Goal: Task Accomplishment & Management: Use online tool/utility

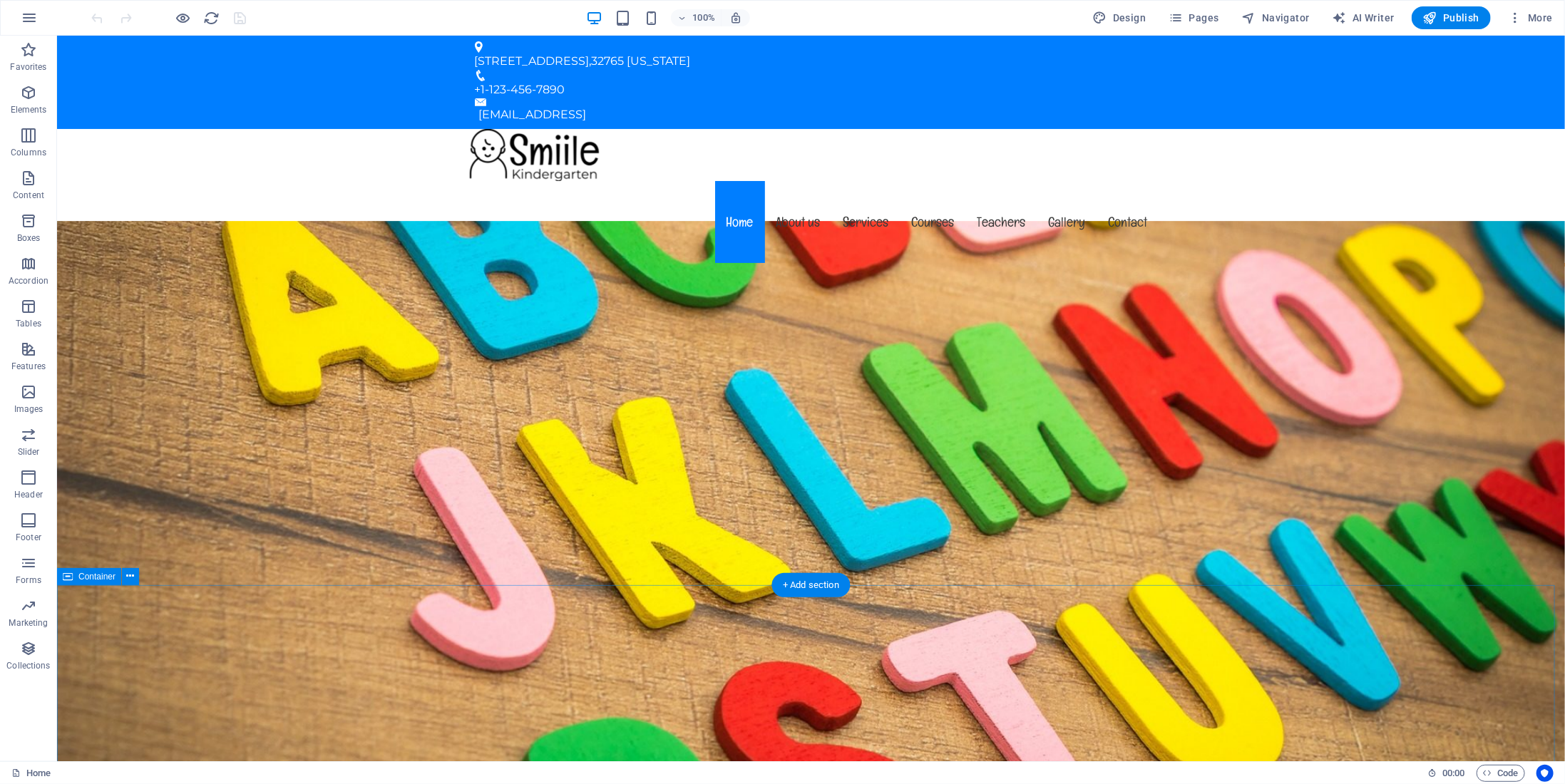
click at [633, 52] on div "[STREET_ADDRESS][US_STATE]" at bounding box center [805, 61] width 661 height 17
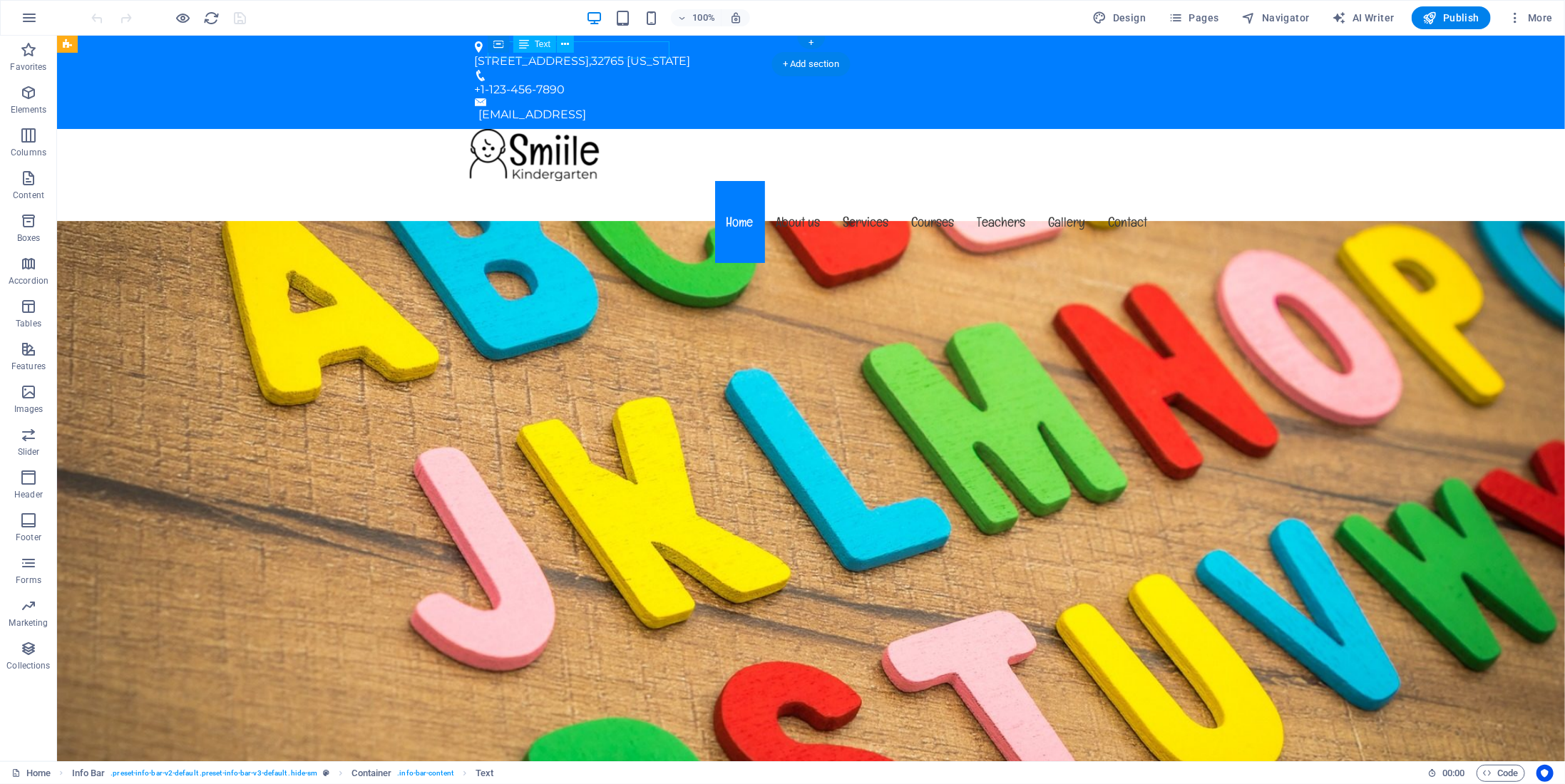
click at [633, 52] on div "[STREET_ADDRESS][US_STATE]" at bounding box center [805, 61] width 661 height 17
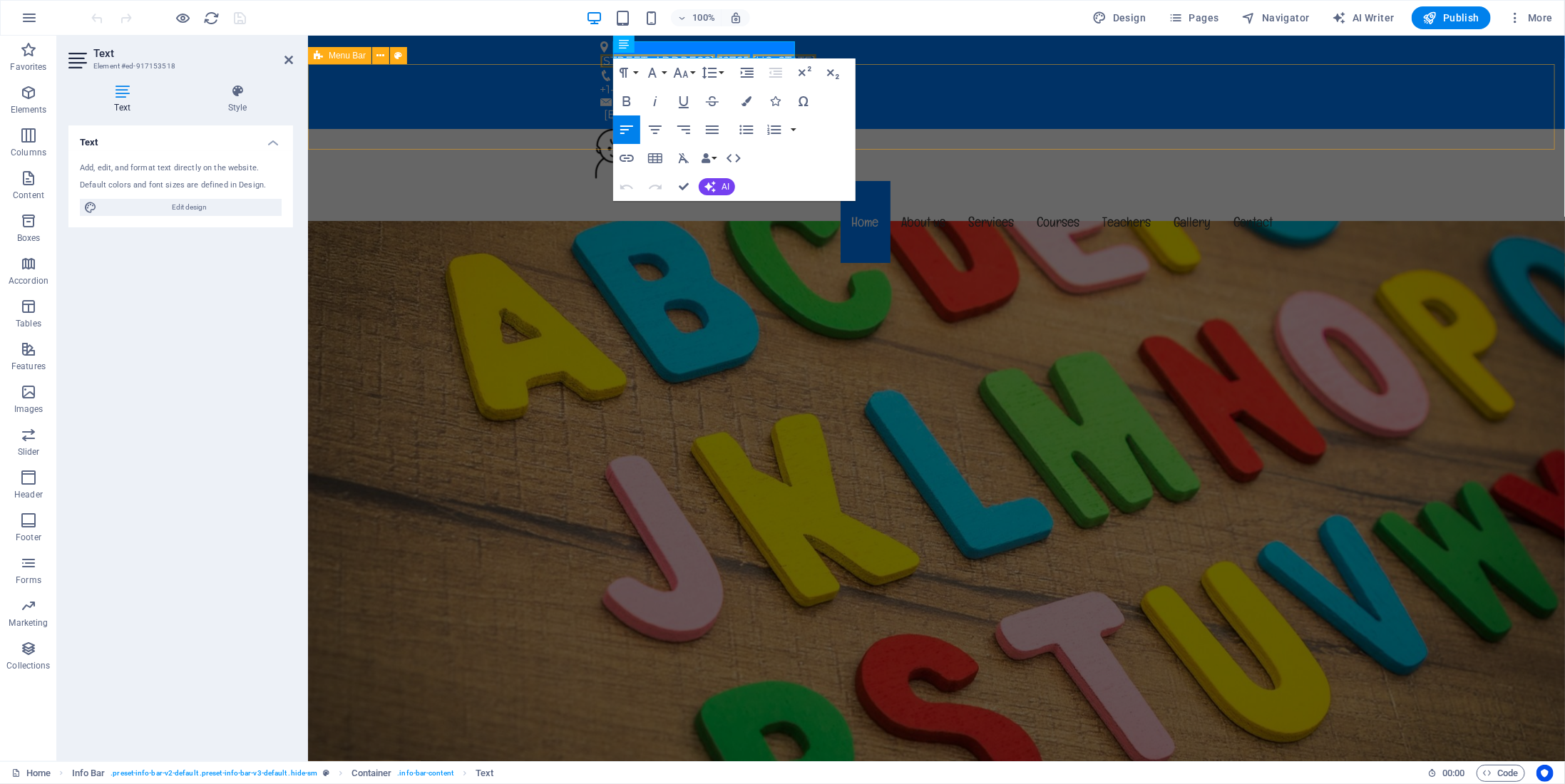
click at [475, 129] on div "Menu Home About us Services Courses Teachers Gallery Contact" at bounding box center [936, 197] width 1257 height 137
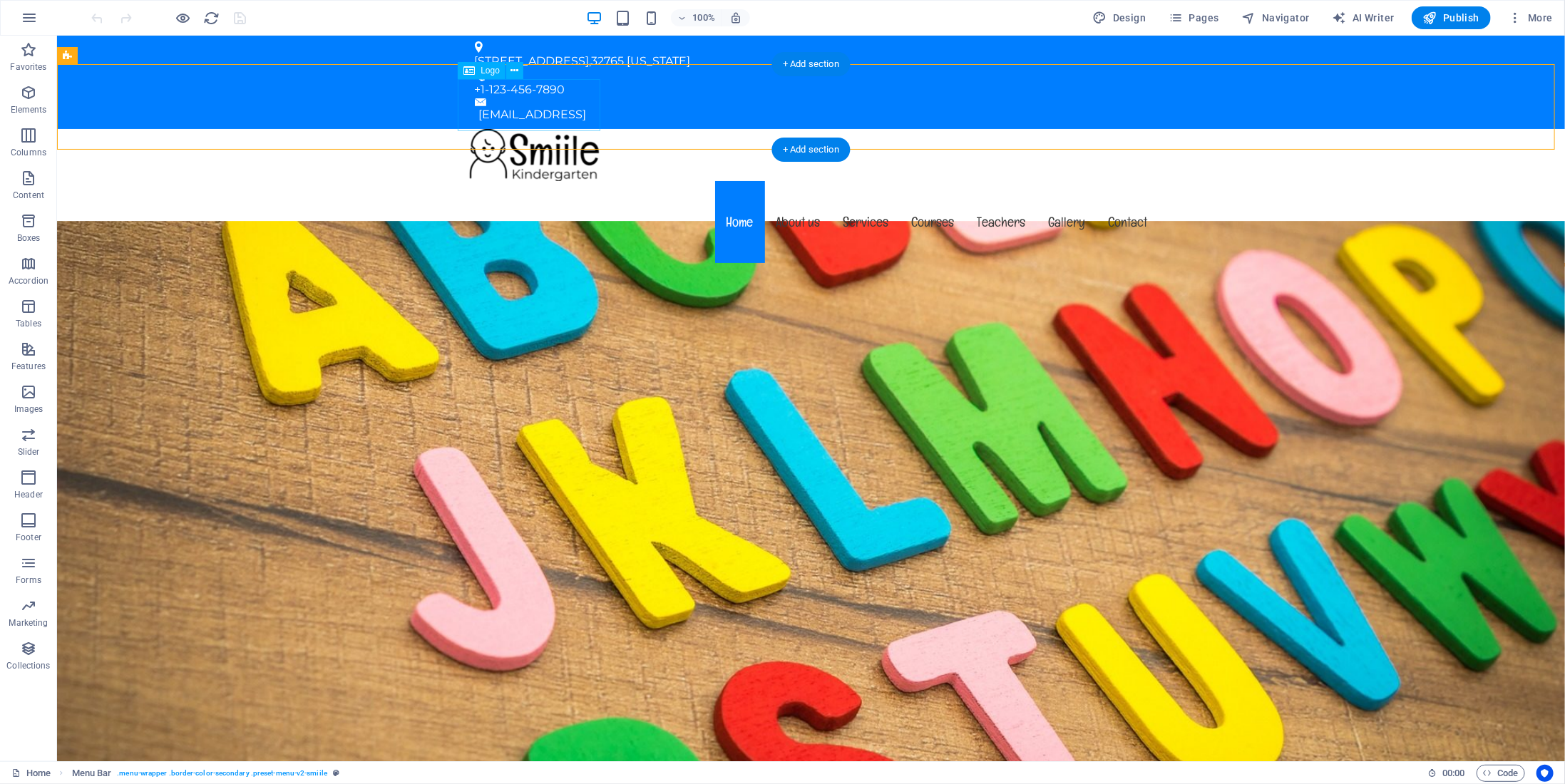
click at [475, 129] on div at bounding box center [810, 155] width 696 height 52
select select "px"
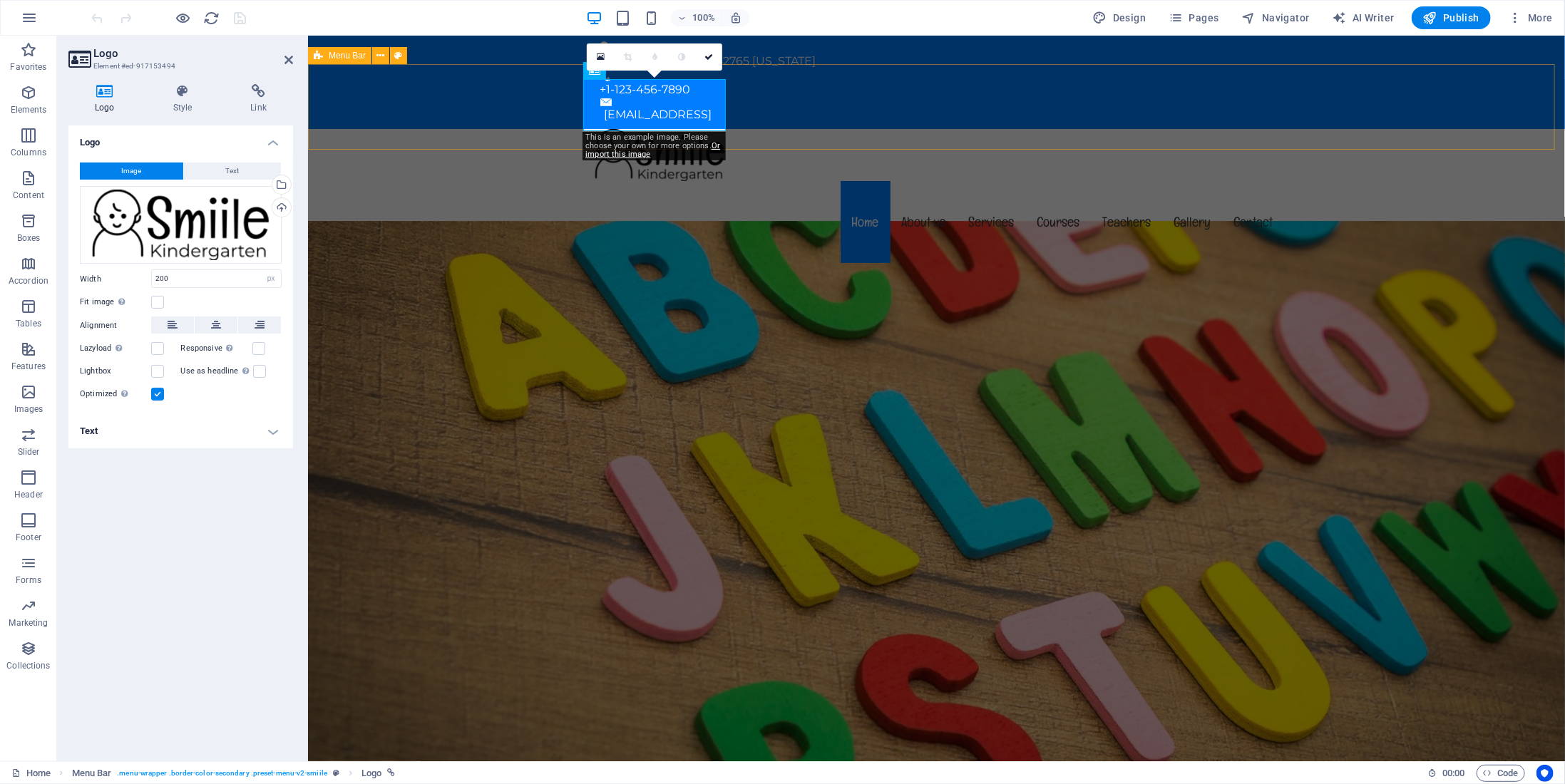
click at [475, 129] on div "Menu Home About us Services Courses Teachers Gallery Contact" at bounding box center [936, 197] width 1257 height 137
select select "header"
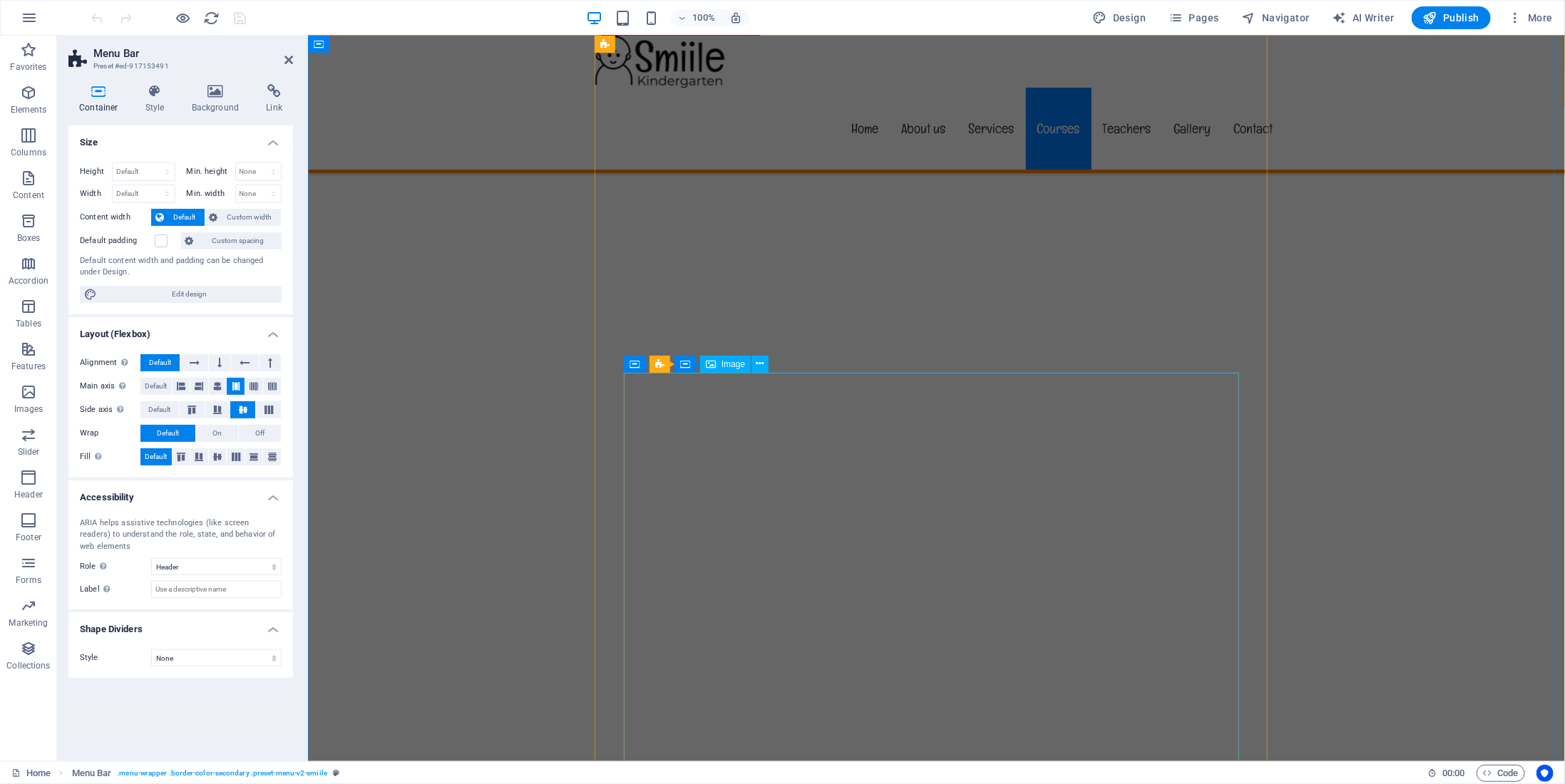
scroll to position [7530, 0]
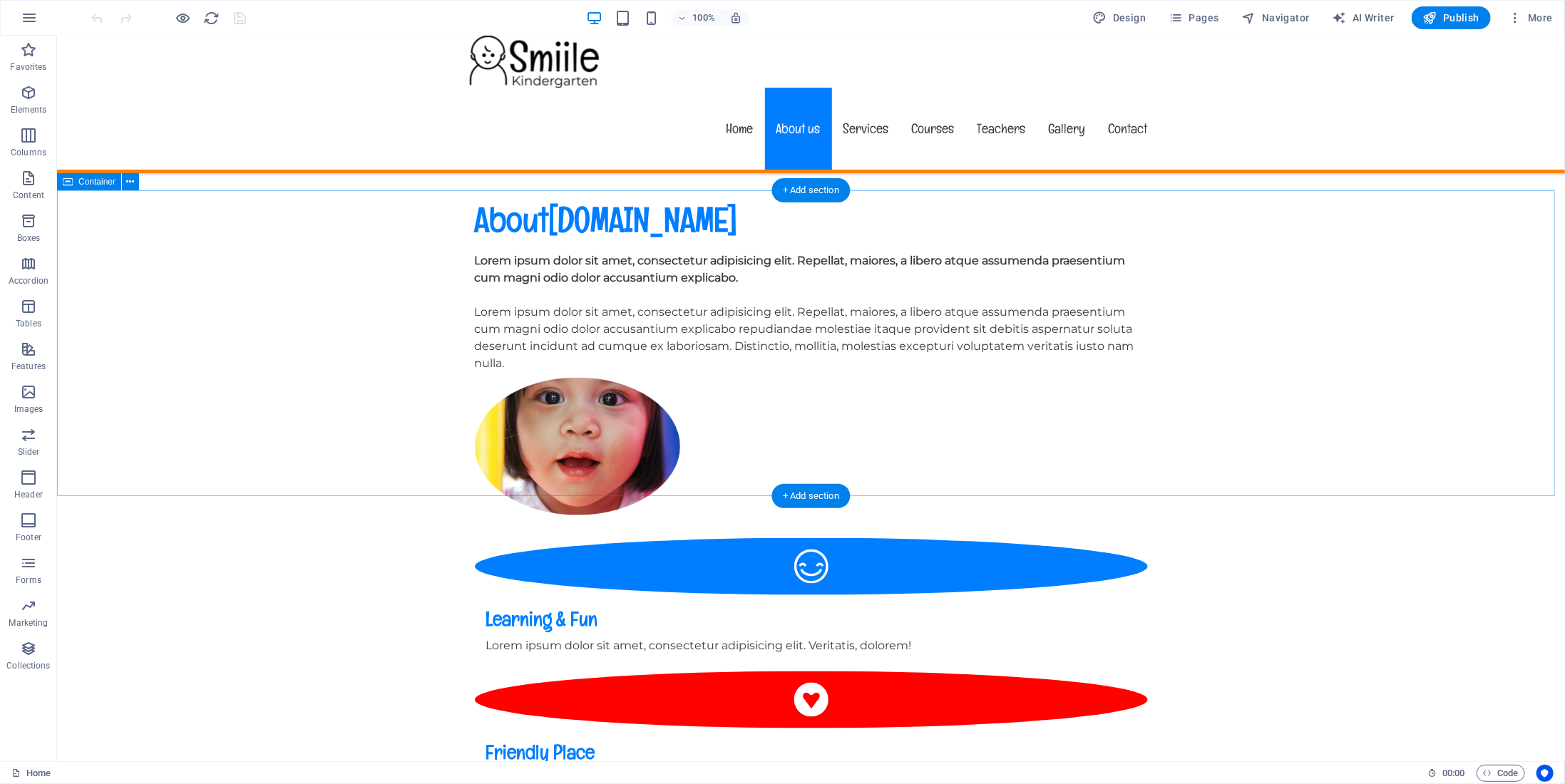
scroll to position [929, 0]
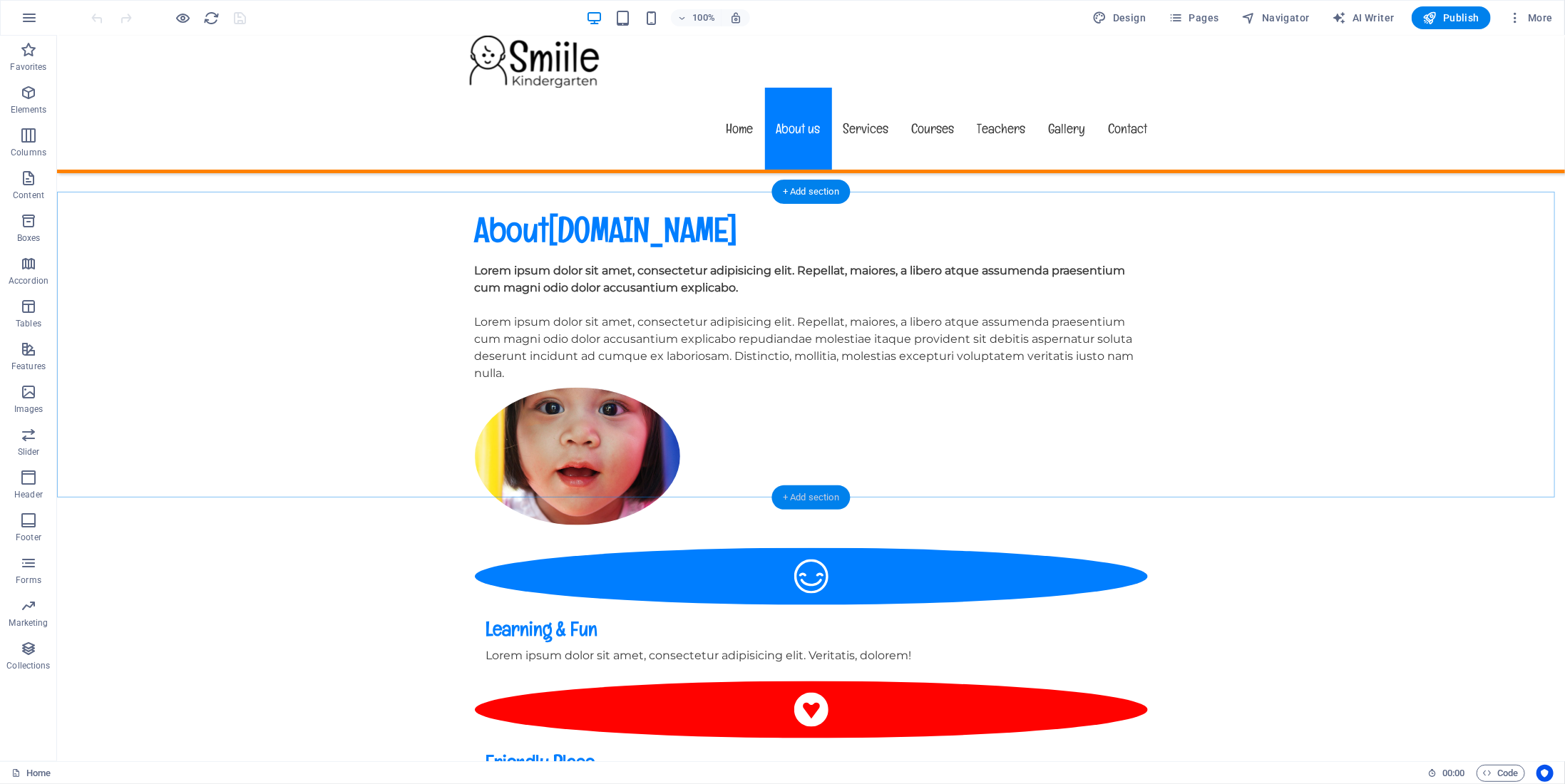
click at [816, 502] on div "+ Add section" at bounding box center [811, 497] width 79 height 24
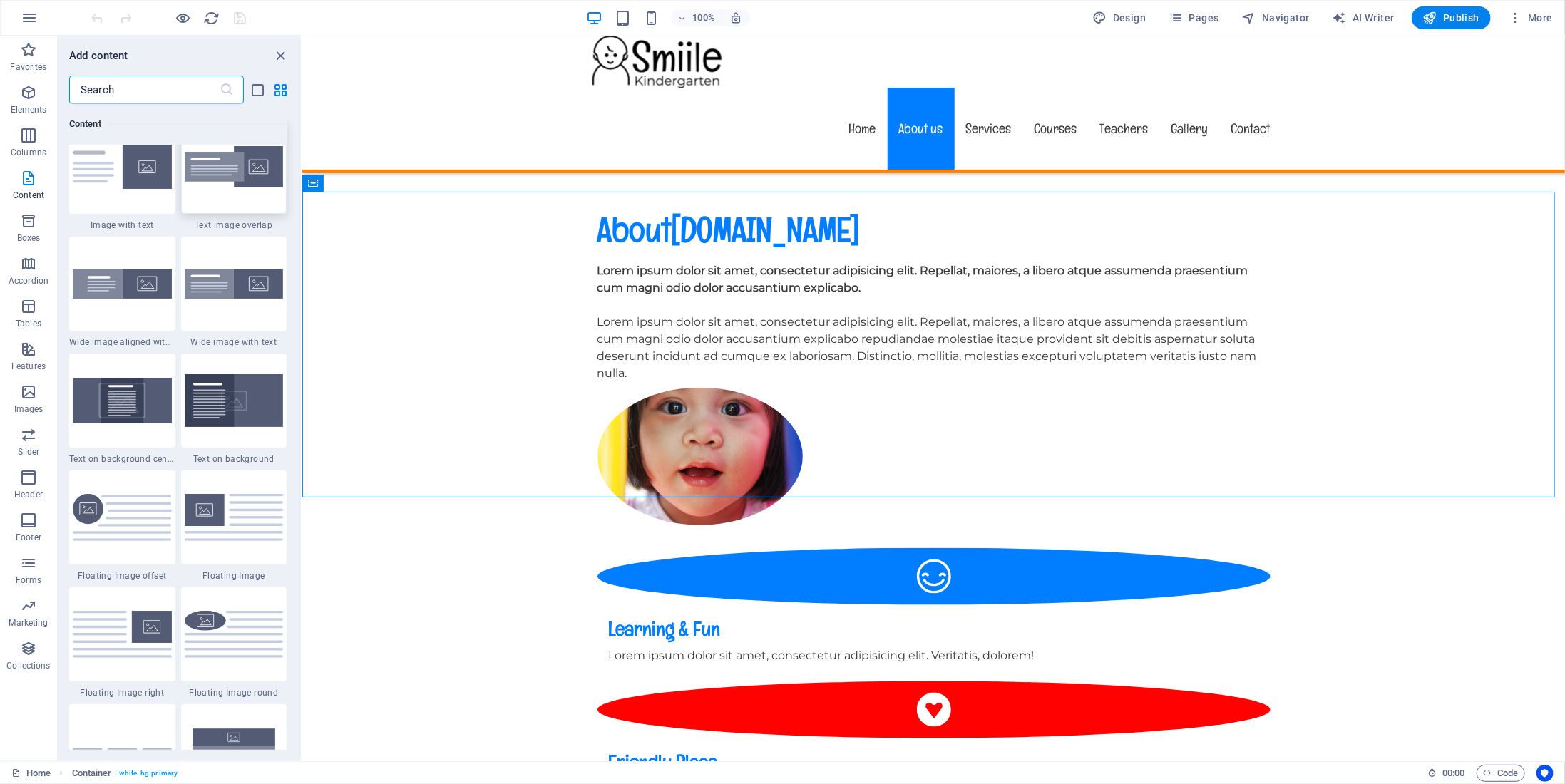
scroll to position [2727, 0]
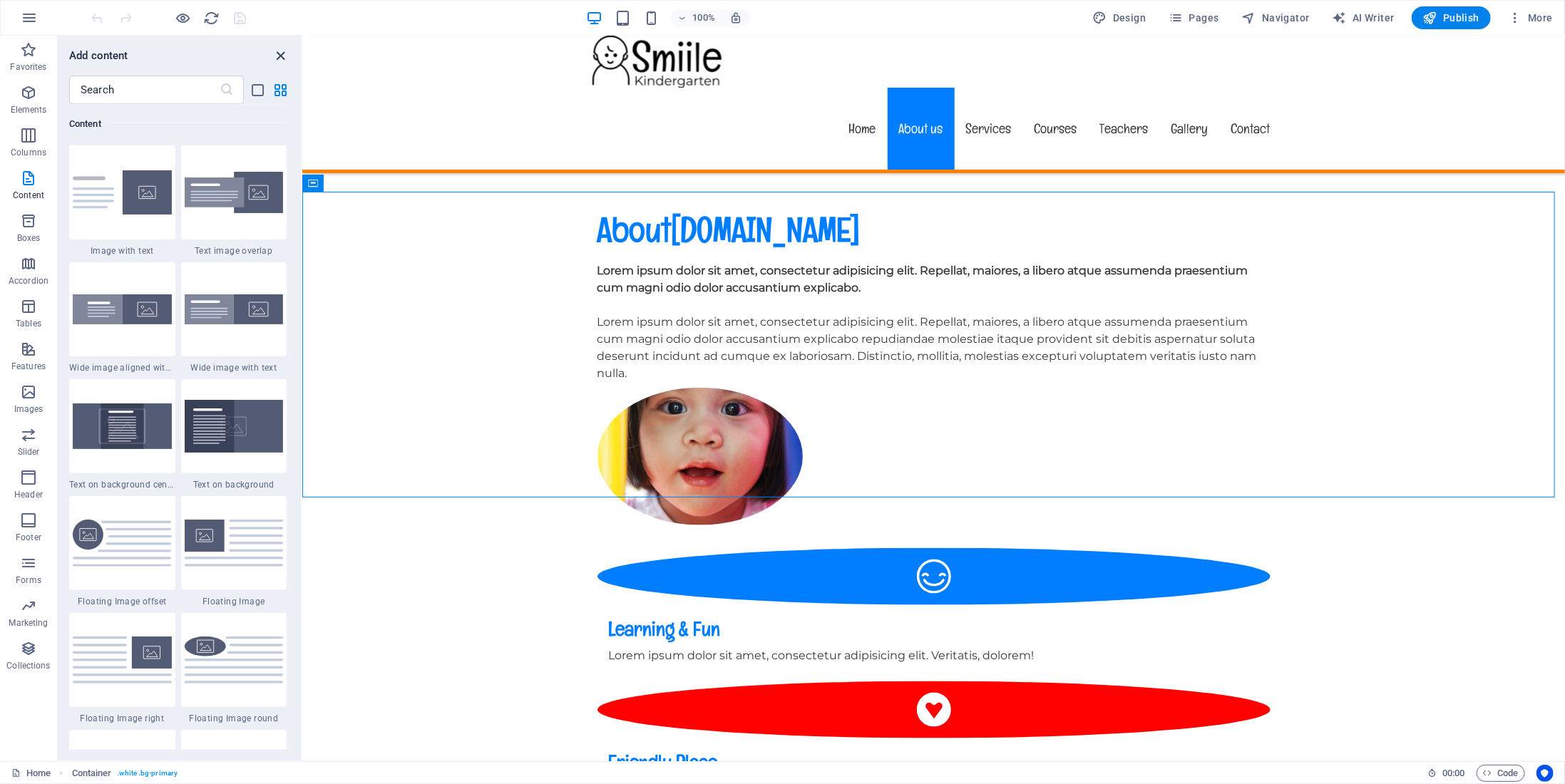
click at [277, 55] on icon "close panel" at bounding box center [281, 56] width 16 height 16
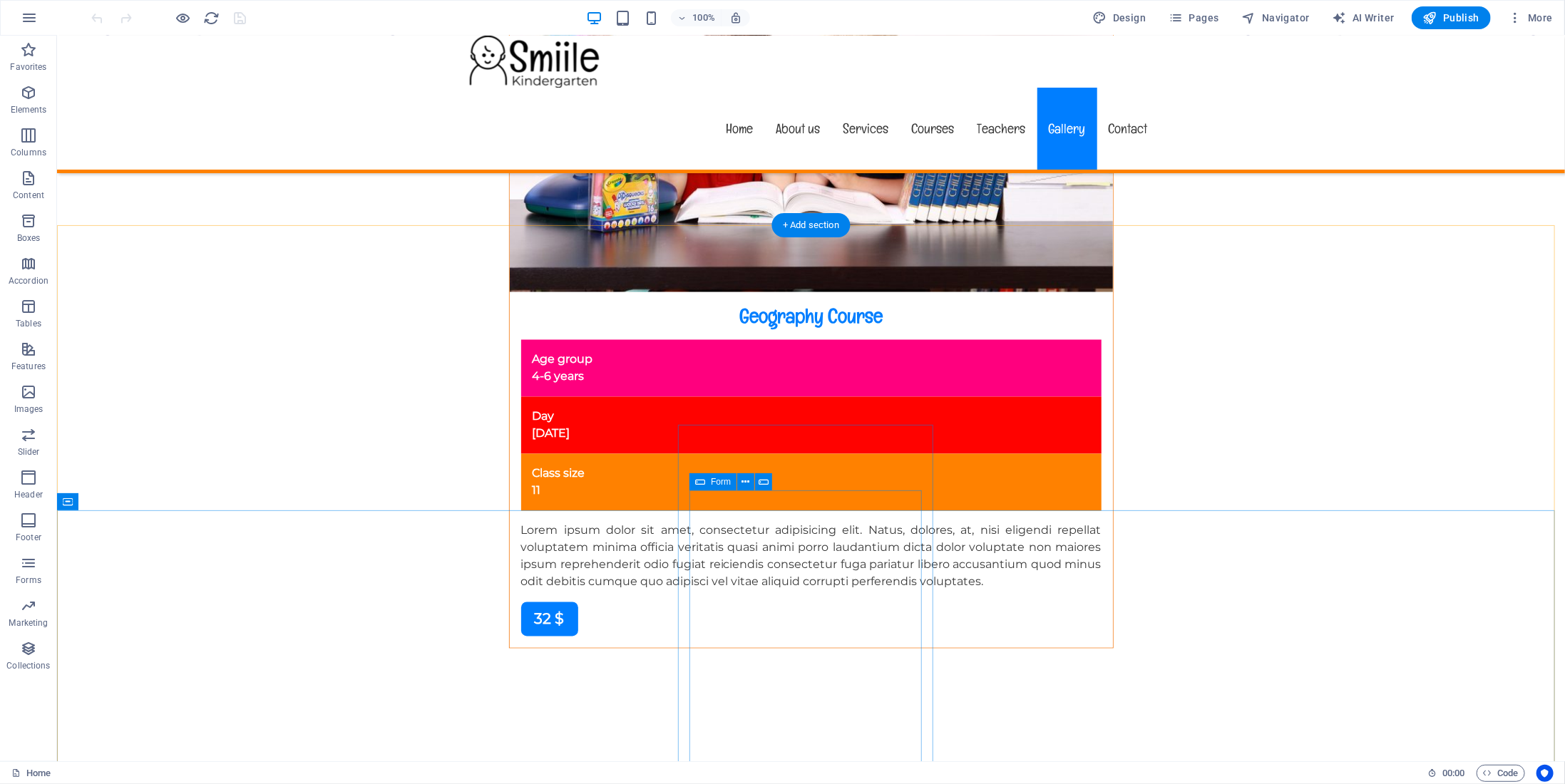
scroll to position [12508, 0]
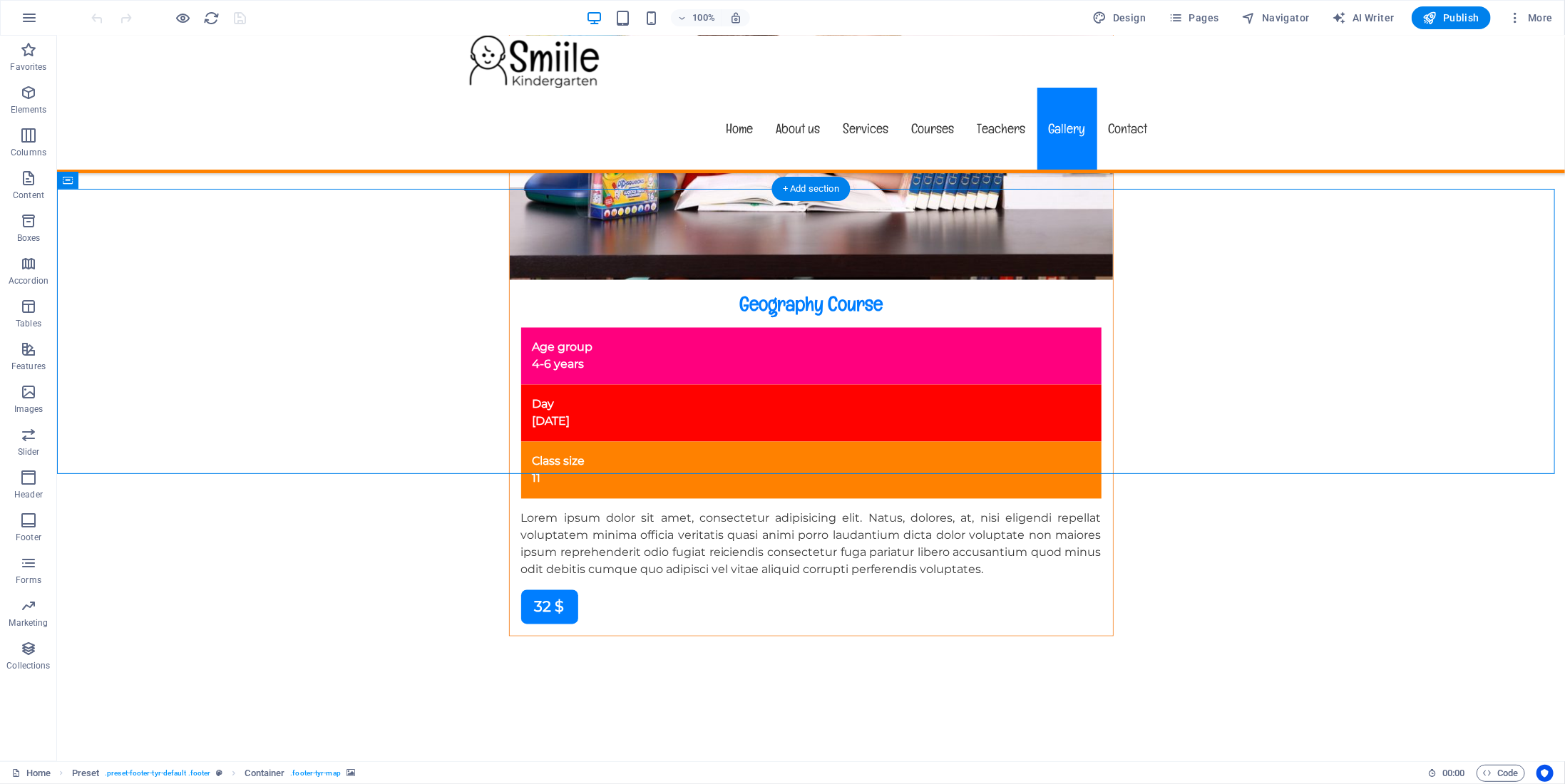
select select "px"
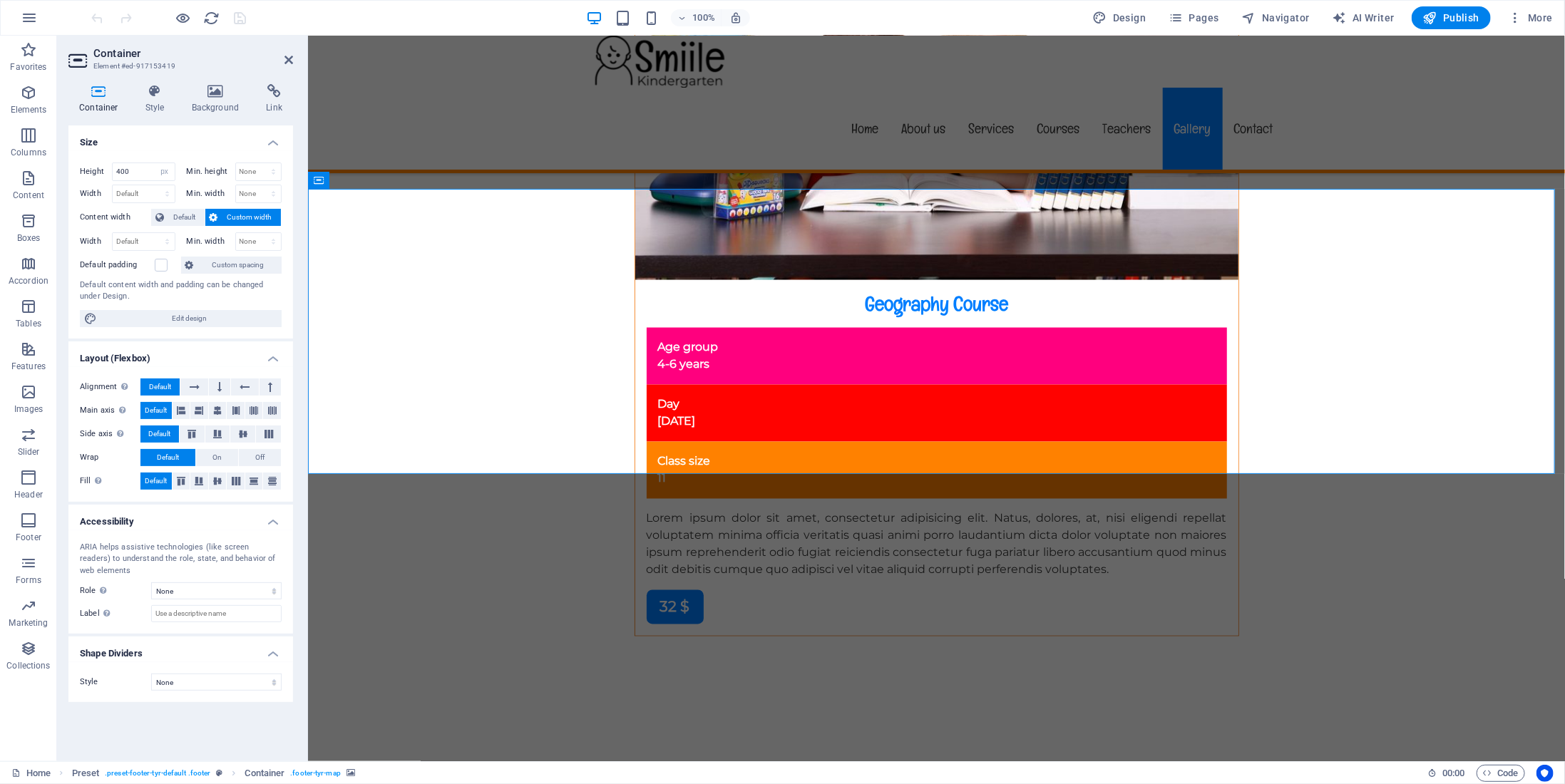
drag, startPoint x: 931, startPoint y: 319, endPoint x: 803, endPoint y: 317, distance: 128.0
click at [156, 109] on h4 "Style" at bounding box center [158, 99] width 46 height 30
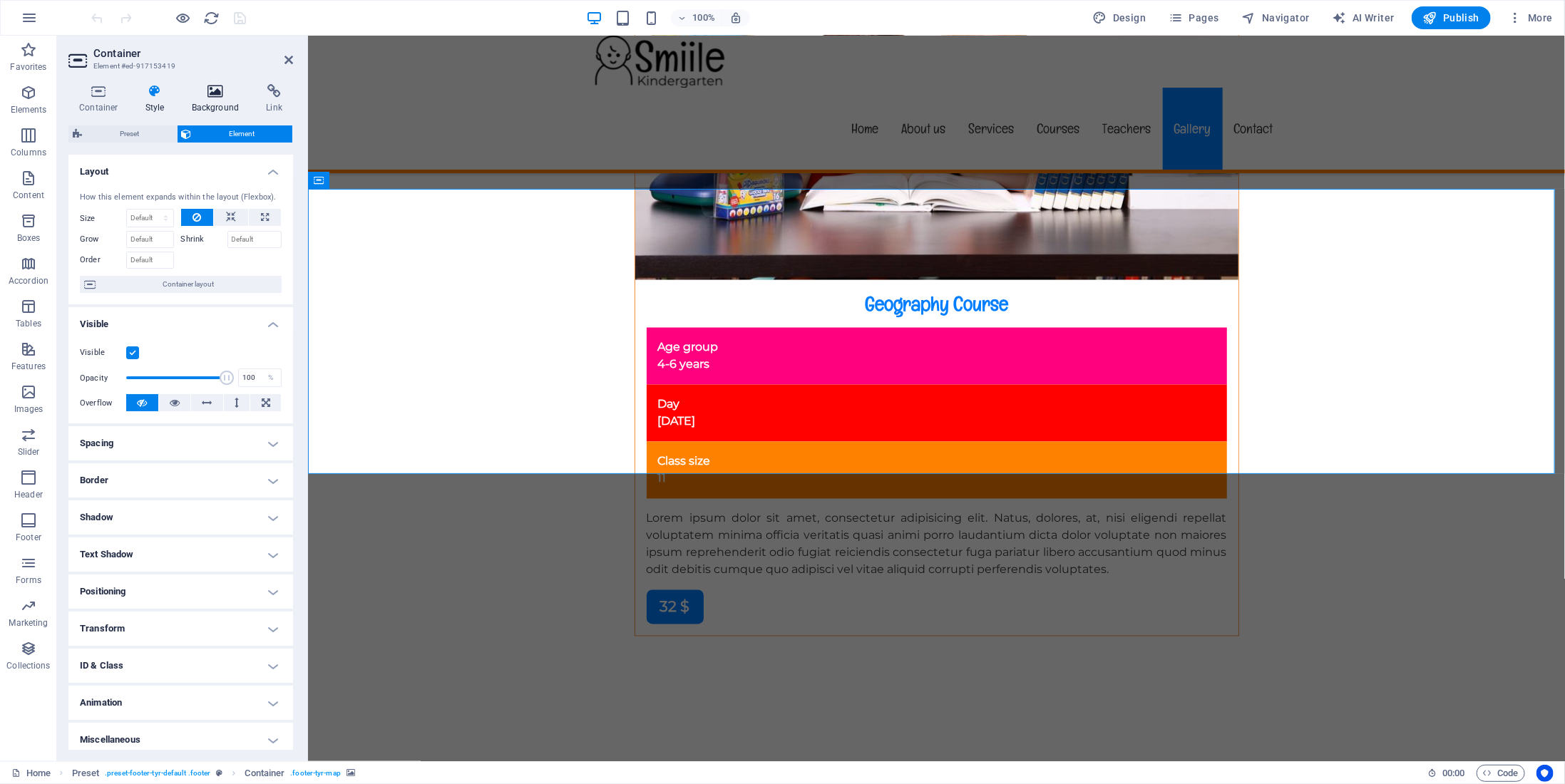
click at [210, 102] on h4 "Background" at bounding box center [218, 99] width 75 height 30
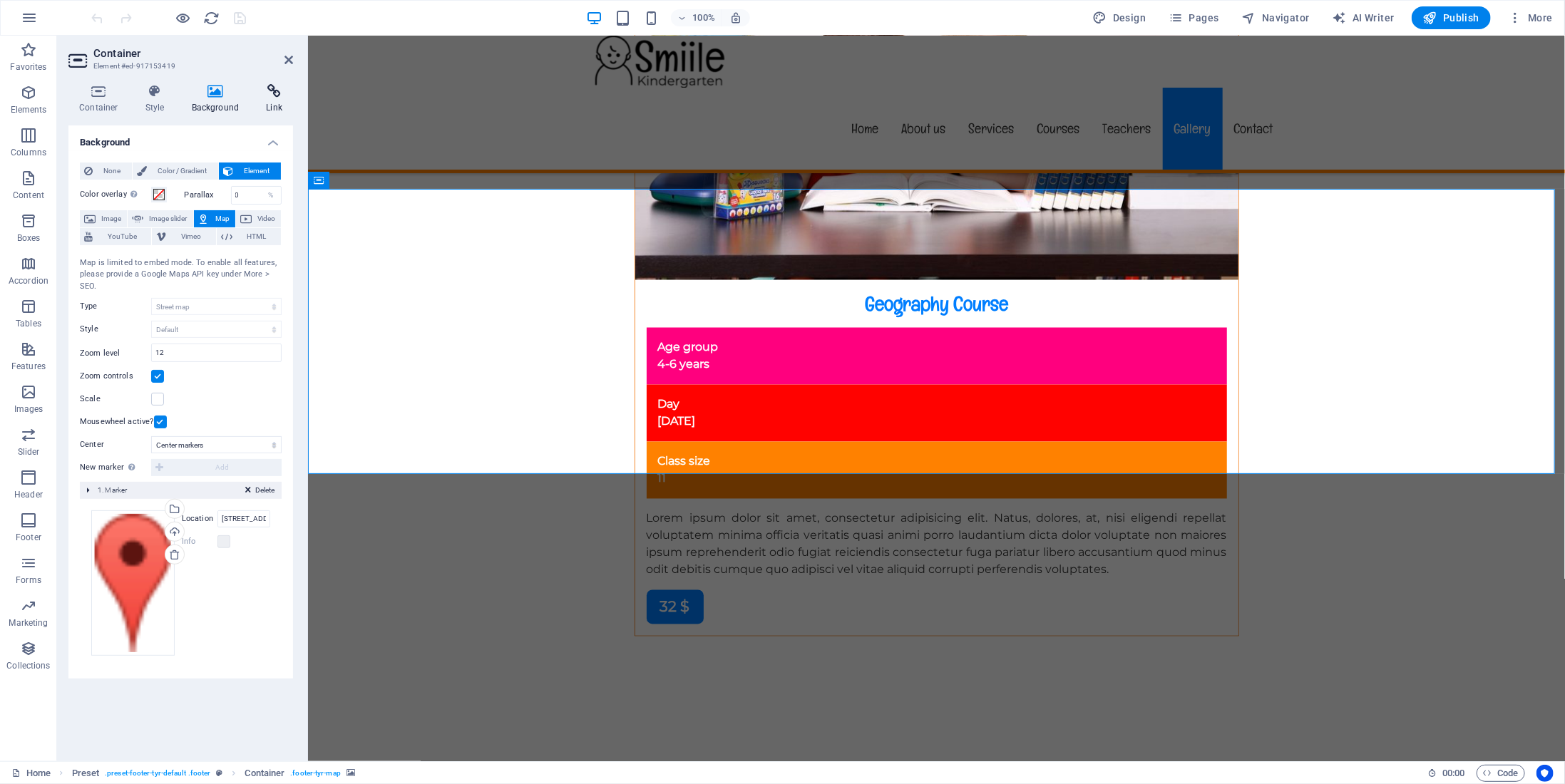
click at [269, 99] on h4 "Link" at bounding box center [274, 99] width 37 height 30
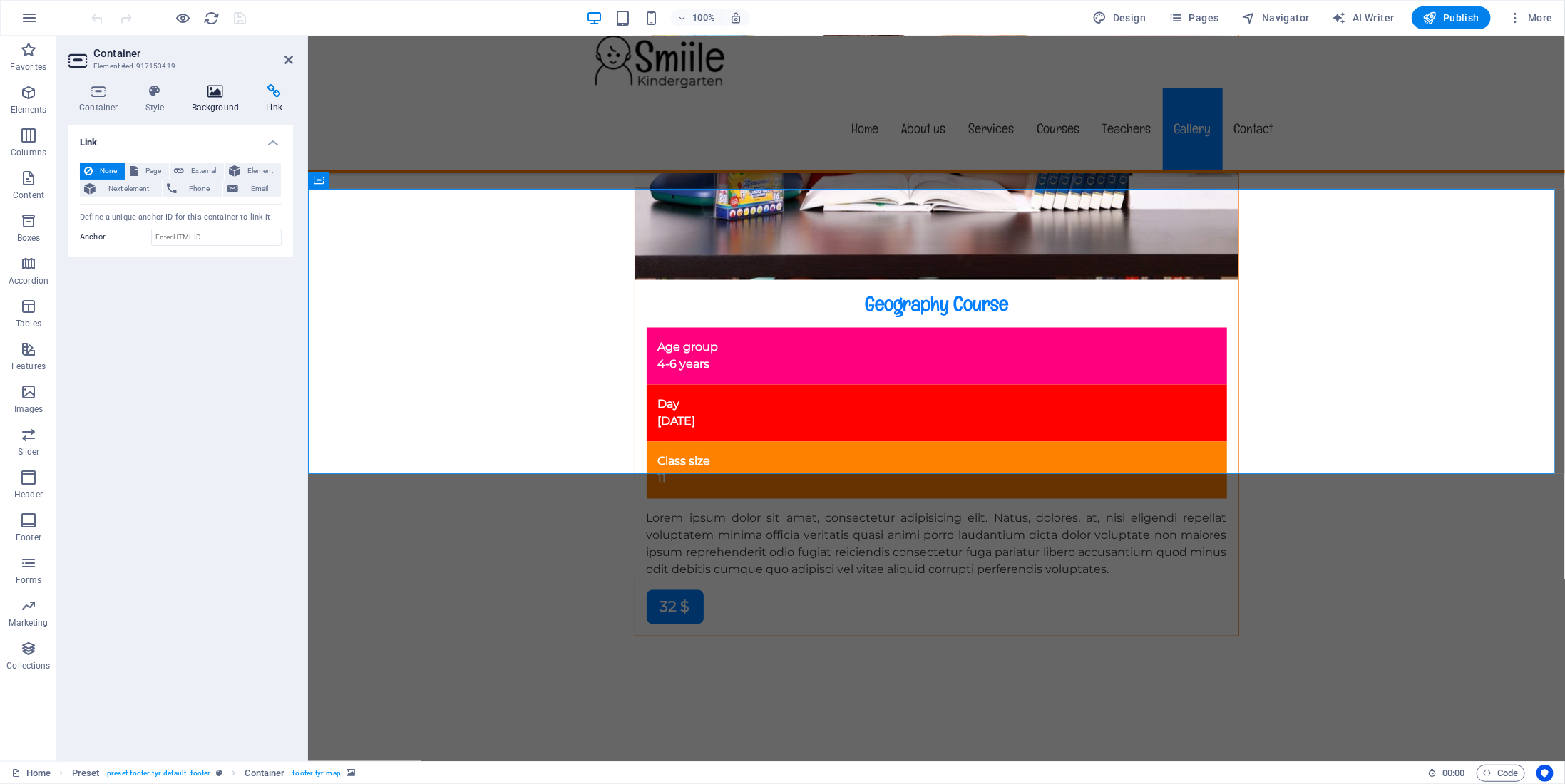
click at [213, 101] on h4 "Background" at bounding box center [218, 99] width 75 height 30
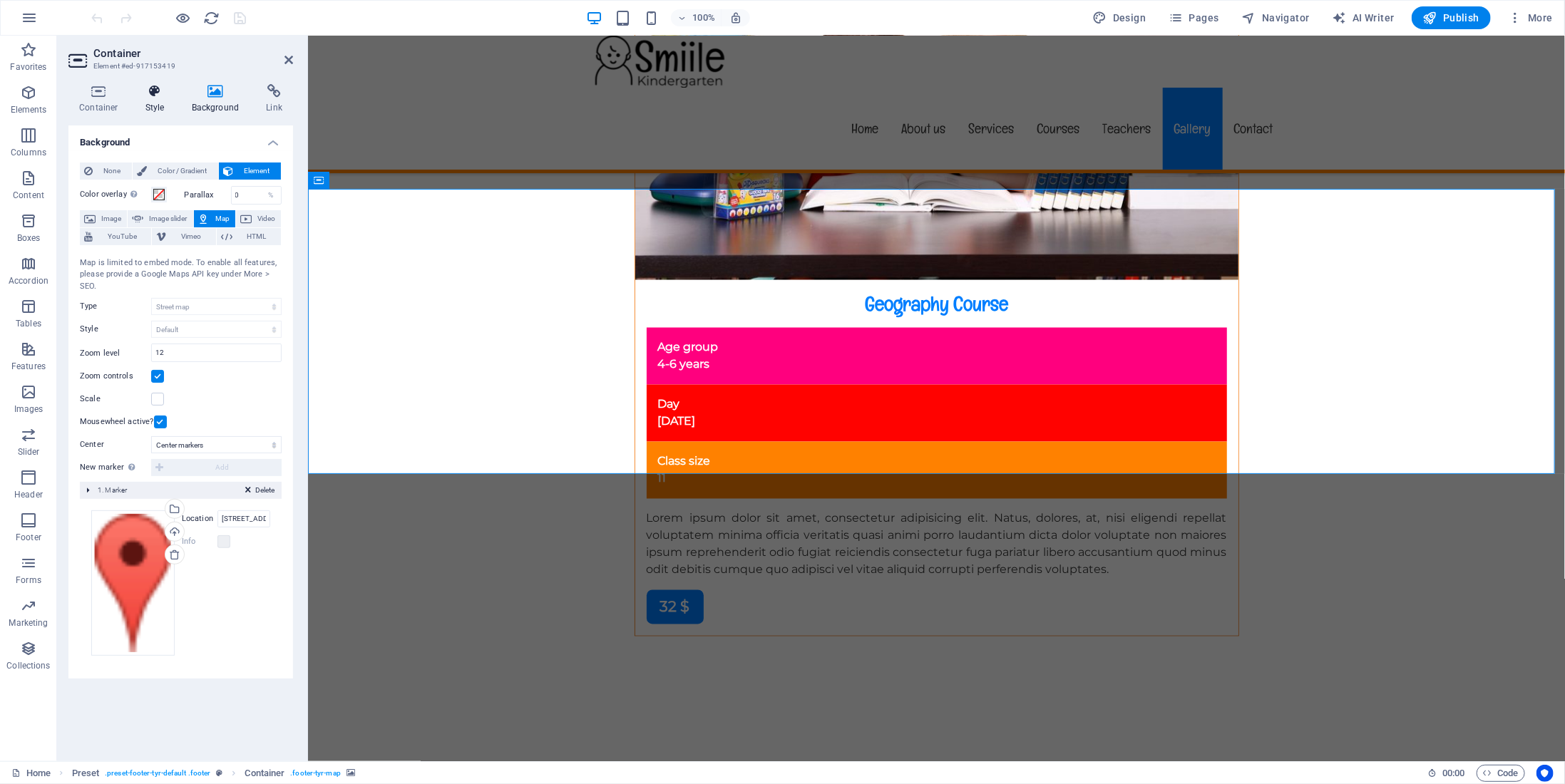
click at [165, 93] on icon at bounding box center [155, 91] width 40 height 14
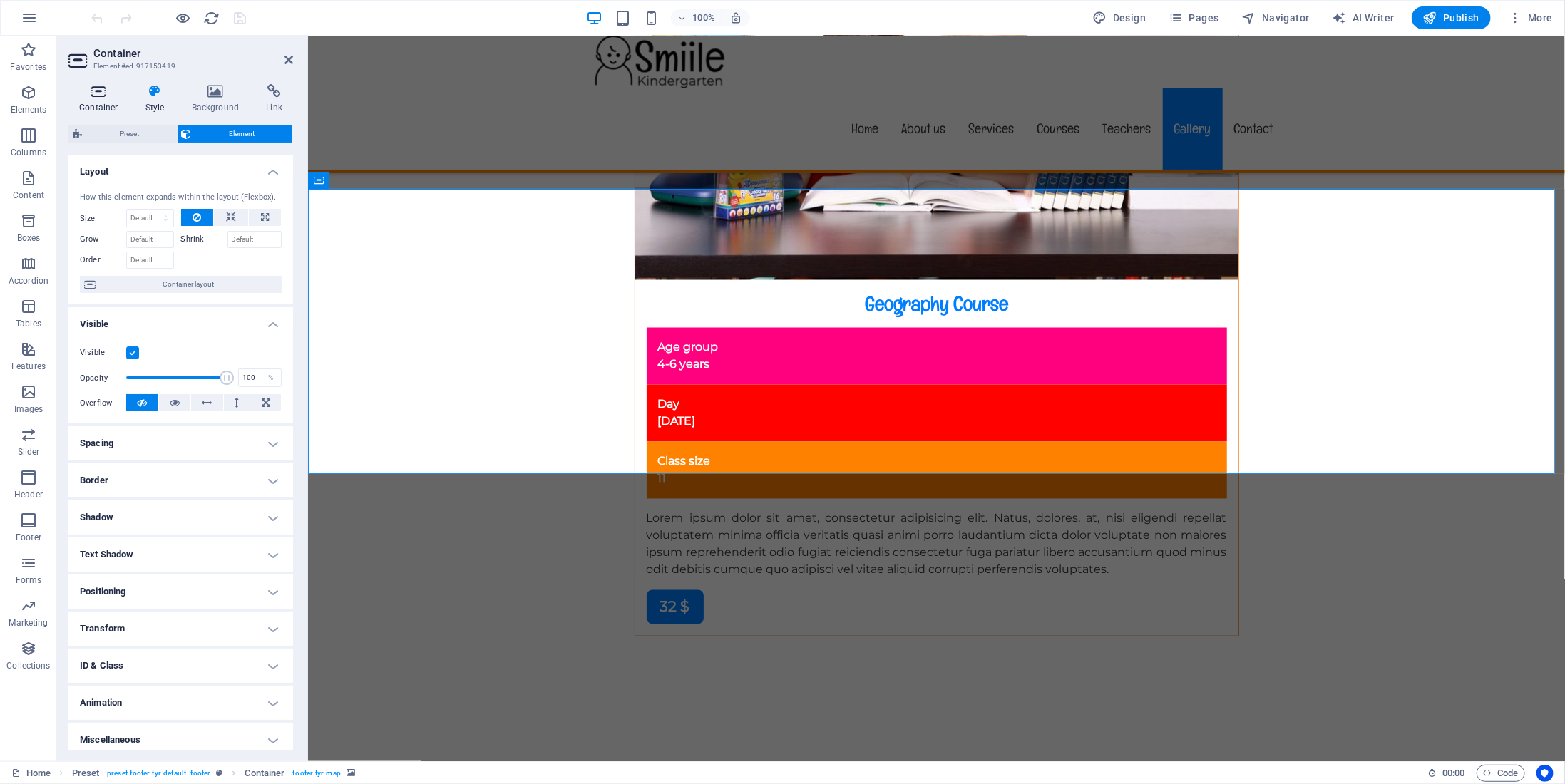
click at [105, 90] on icon at bounding box center [98, 91] width 61 height 14
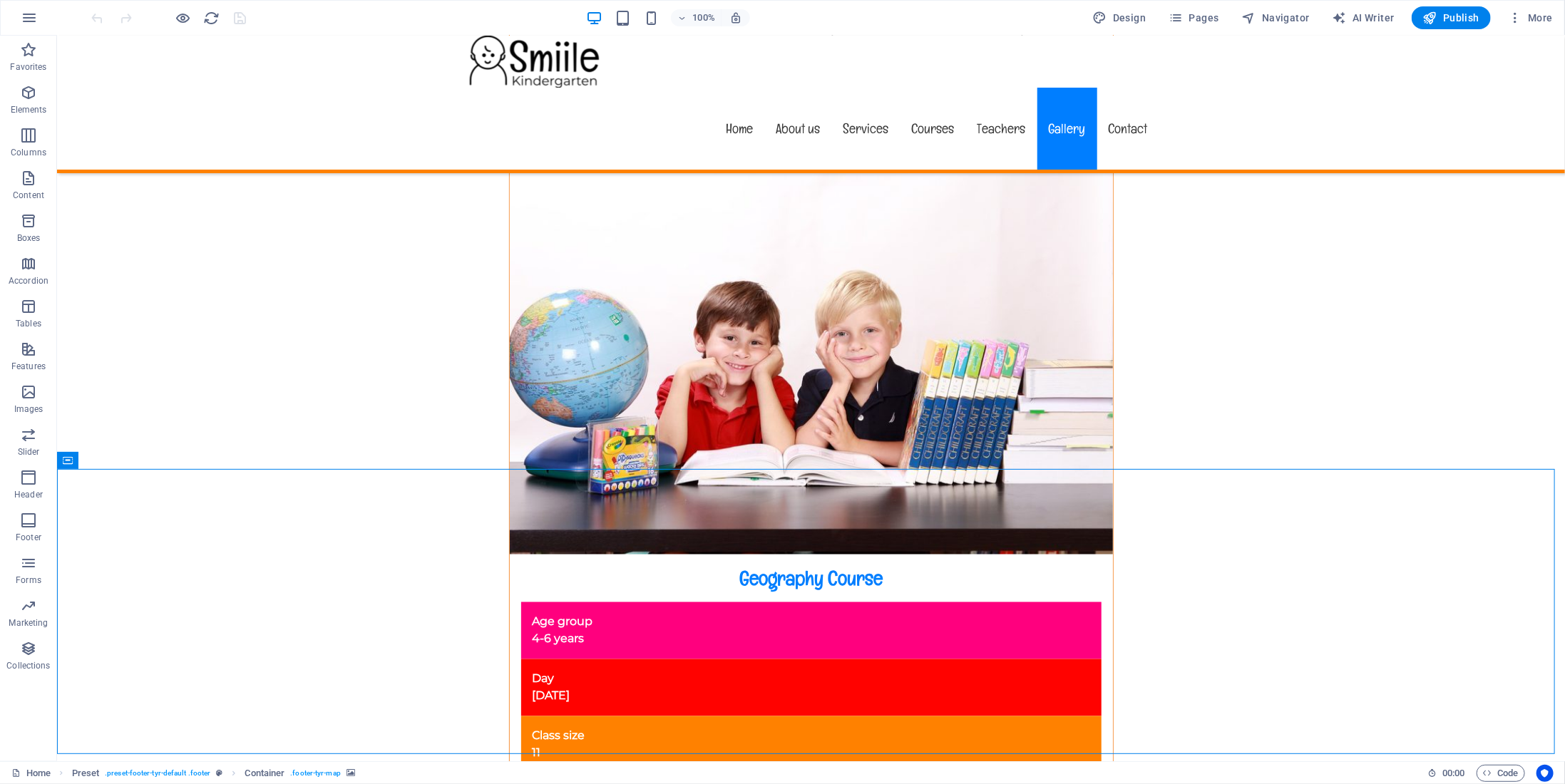
scroll to position [12238, 0]
